Goal: Information Seeking & Learning: Learn about a topic

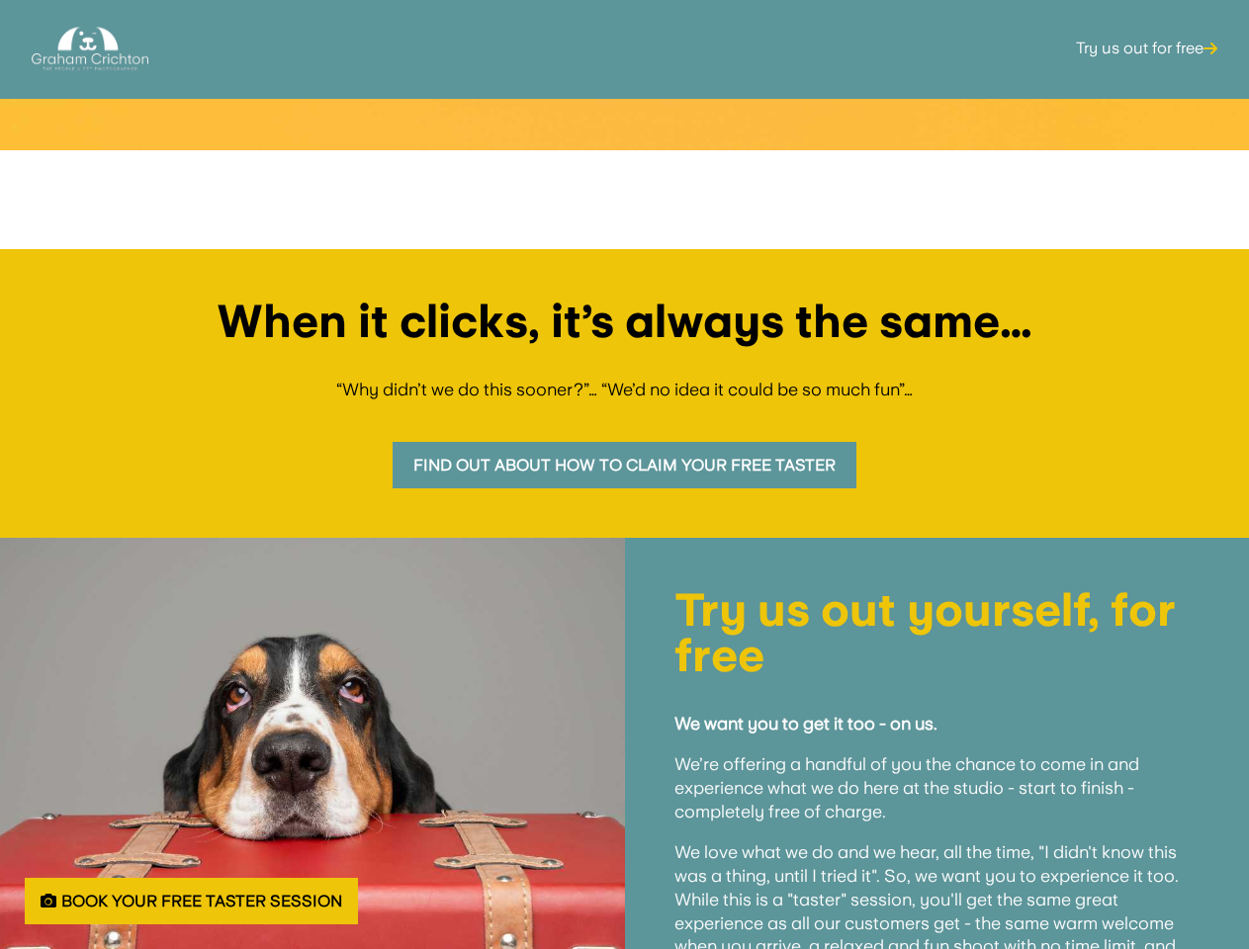
scroll to position [953, 0]
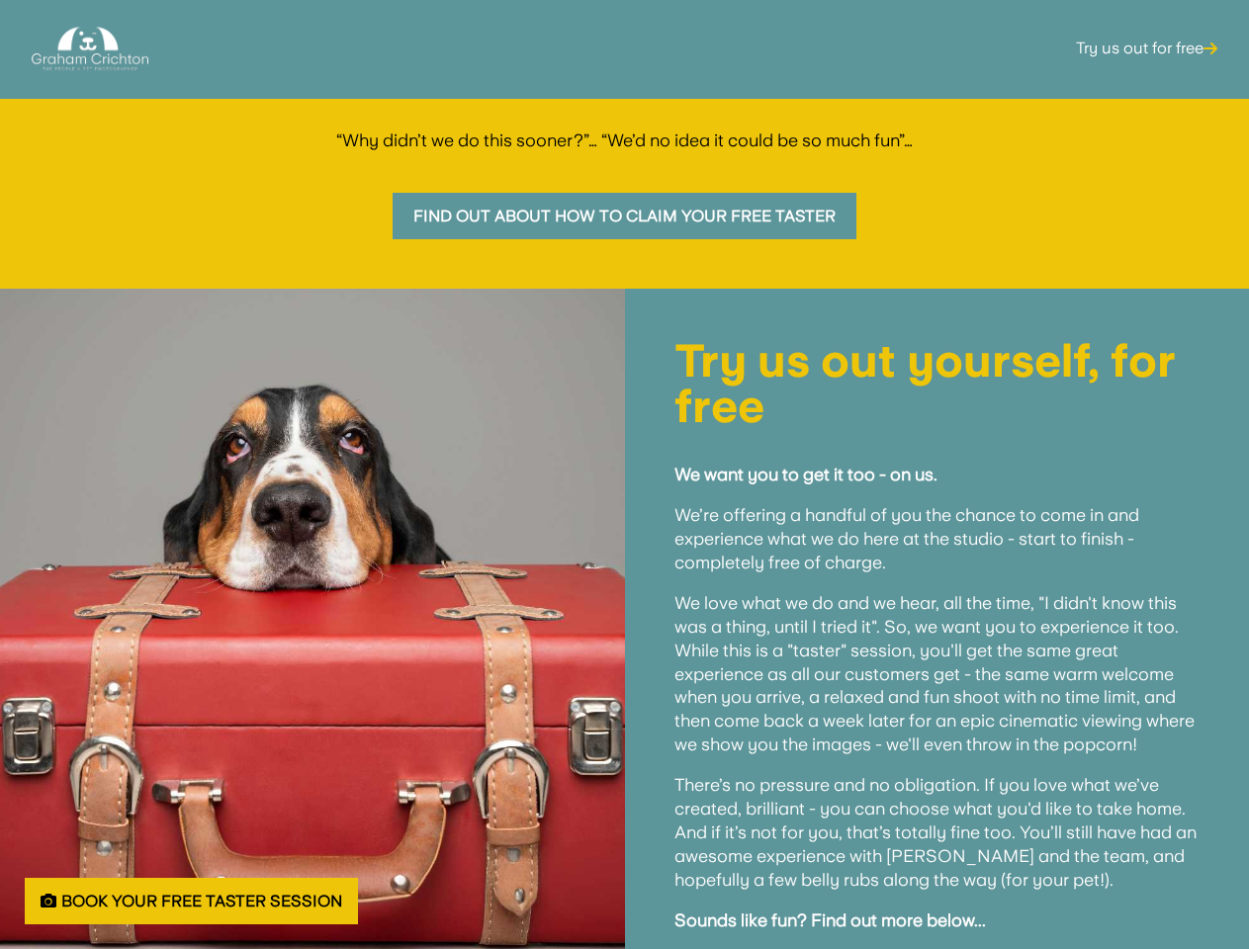
click at [625, 475] on div "Try us out yourself, for free We want you to get it too - on us. We’re offering…" at bounding box center [937, 670] width 625 height 762
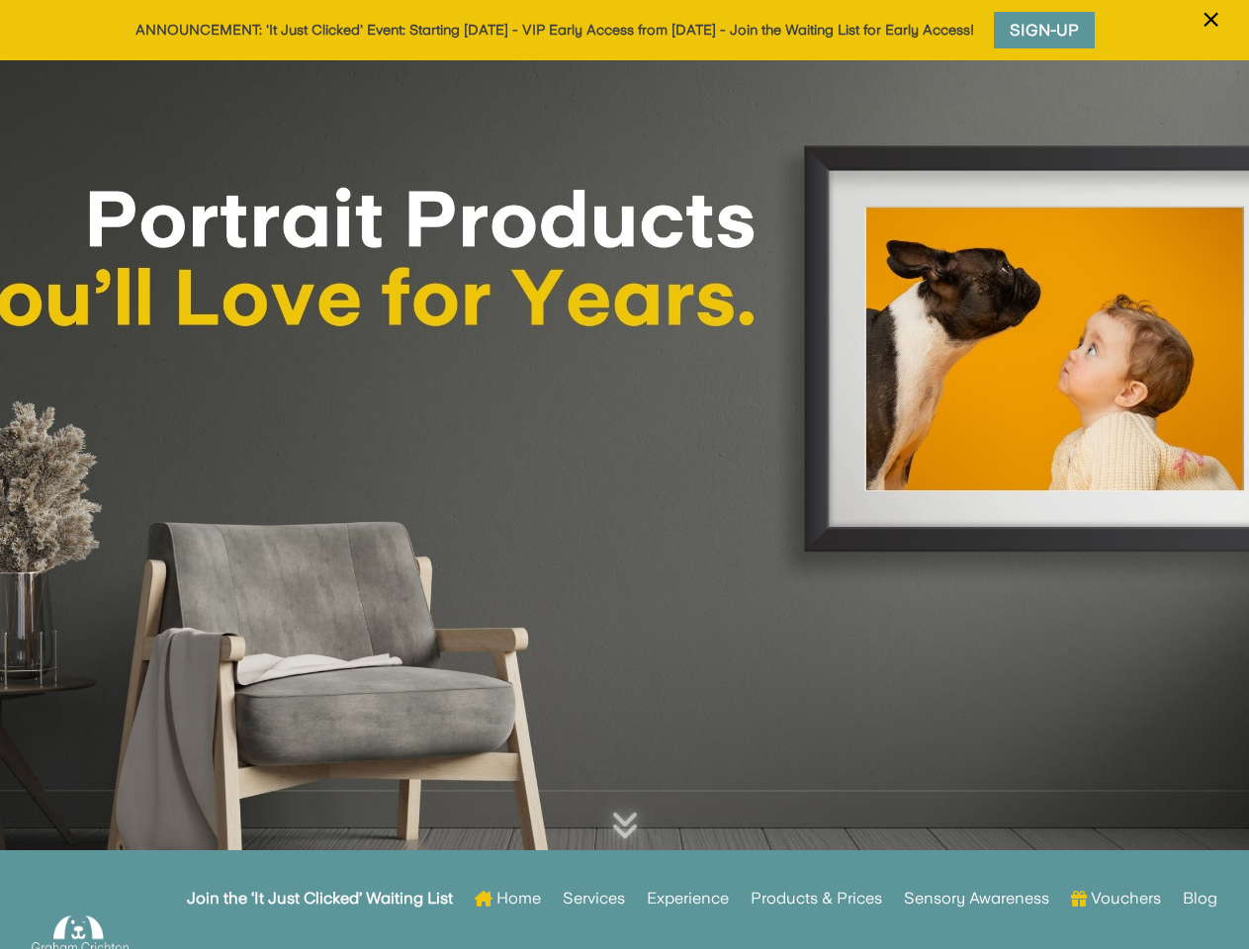
click at [624, 475] on div at bounding box center [624, 487] width 1249 height 854
click at [1210, 32] on span "×" at bounding box center [1210, 20] width 19 height 38
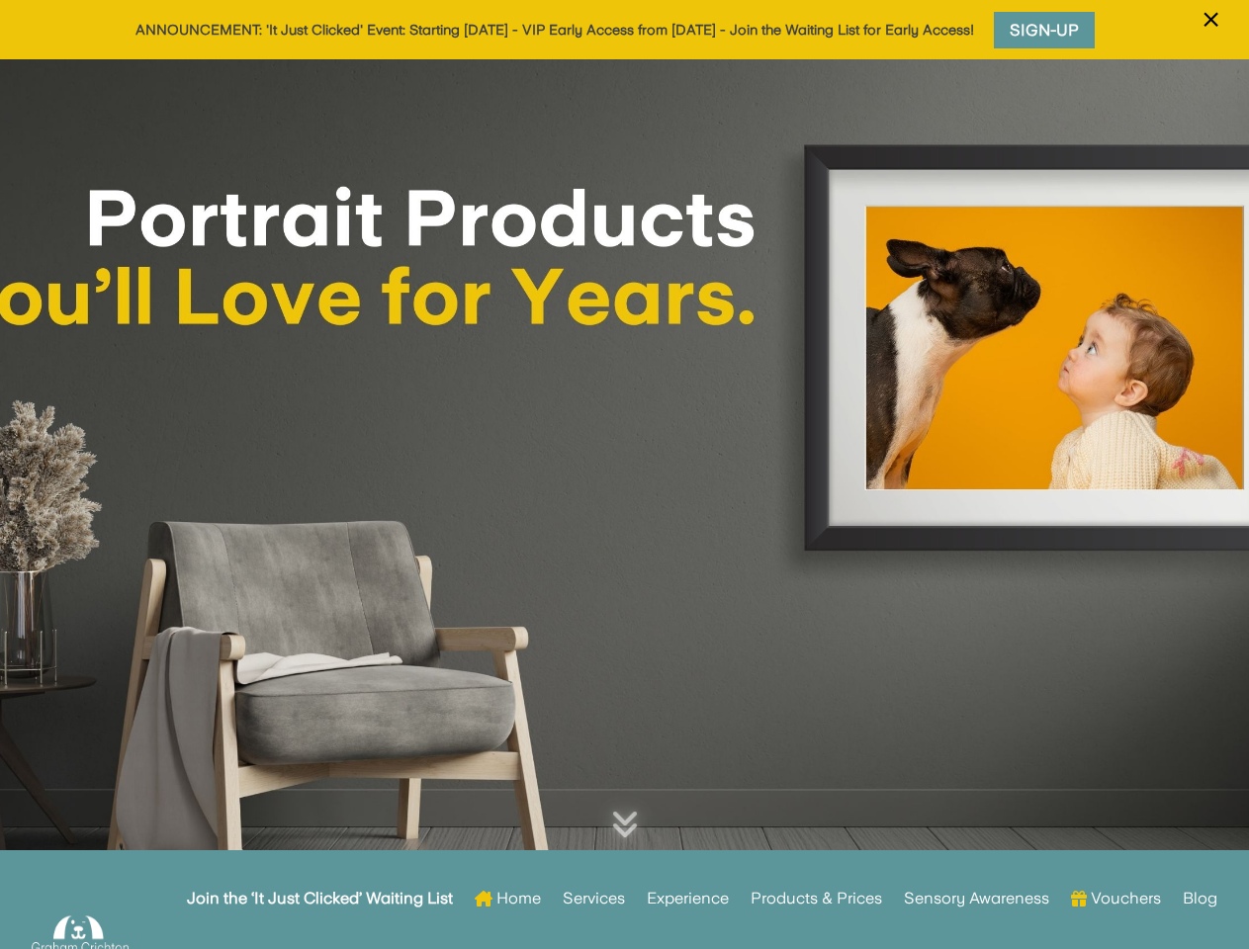
click at [624, 504] on div at bounding box center [624, 486] width 1249 height 854
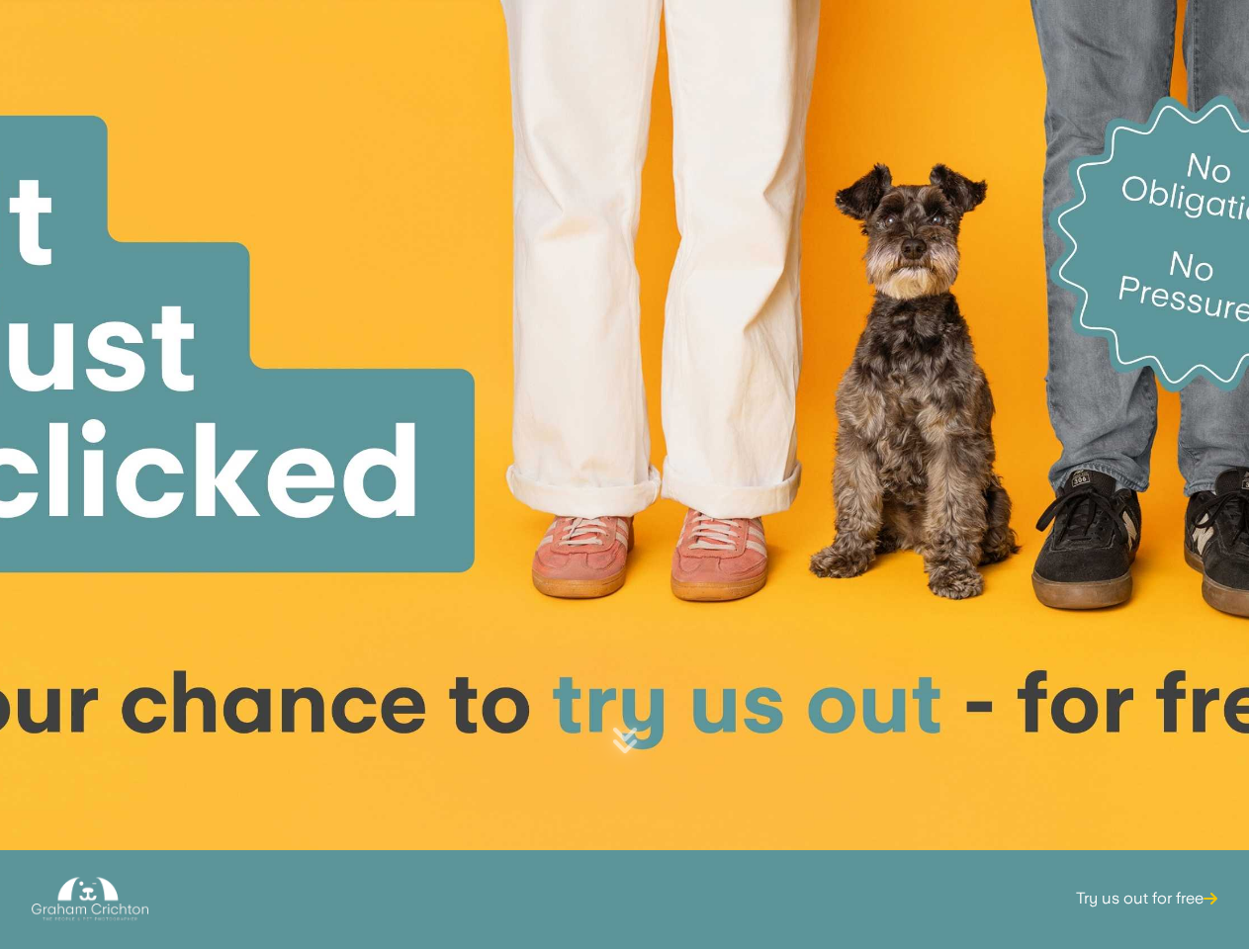
click at [624, 475] on div at bounding box center [624, 427] width 1249 height 854
